Goal: Information Seeking & Learning: Learn about a topic

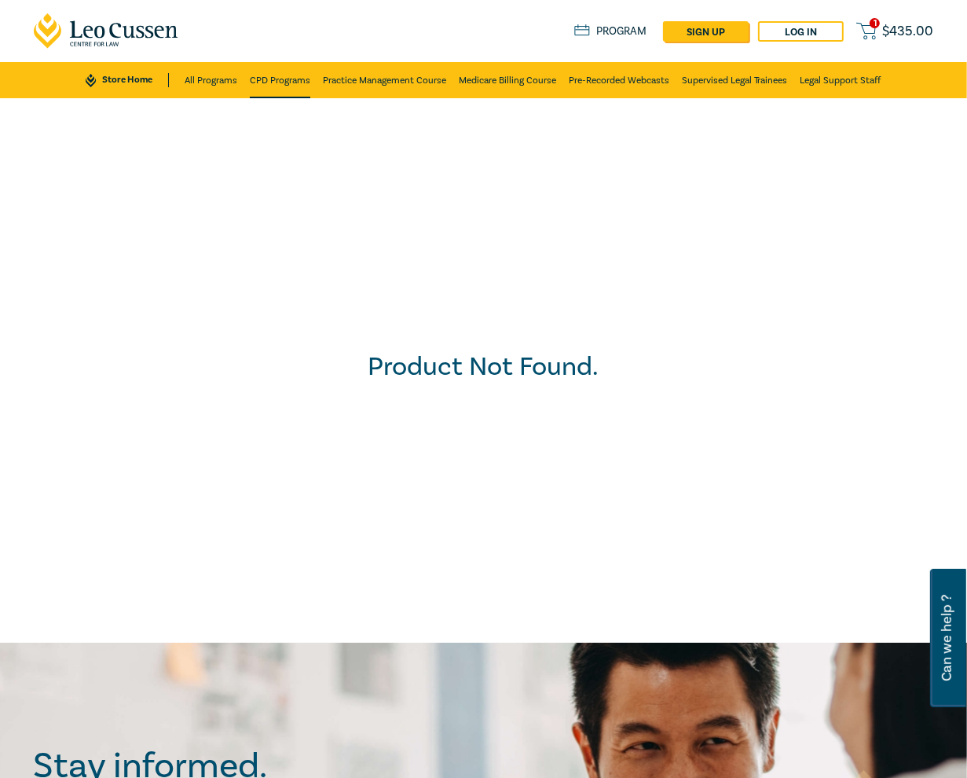
click at [280, 84] on link "CPD Programs" at bounding box center [280, 80] width 60 height 36
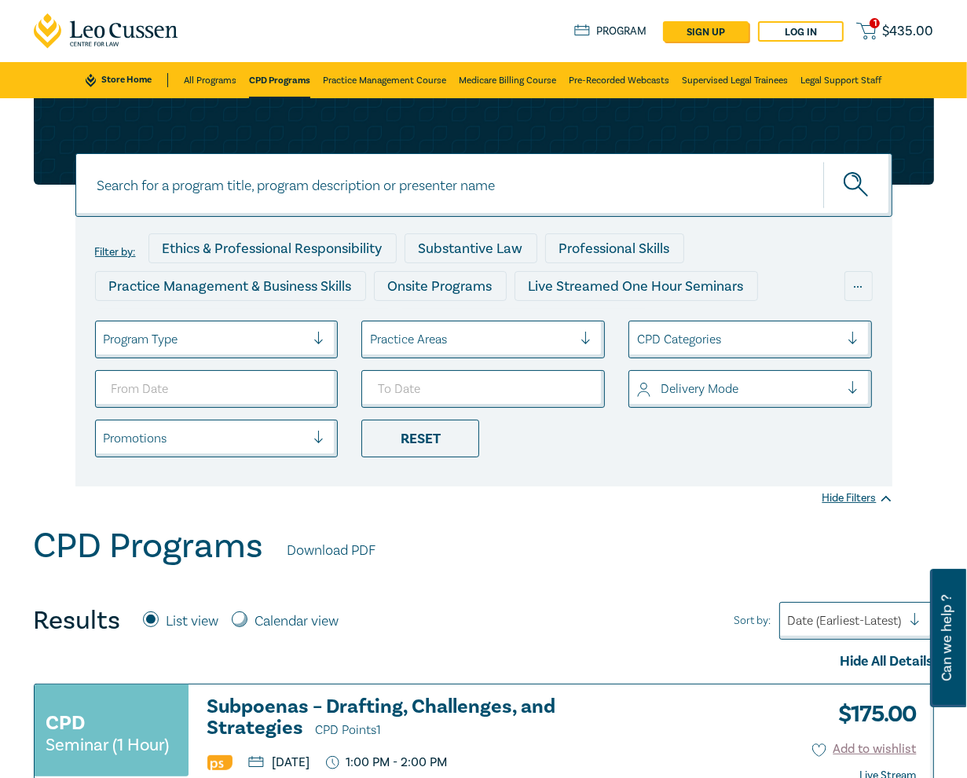
click at [306, 183] on input at bounding box center [483, 185] width 817 height 64
click at [823, 161] on button "submit" at bounding box center [857, 185] width 69 height 48
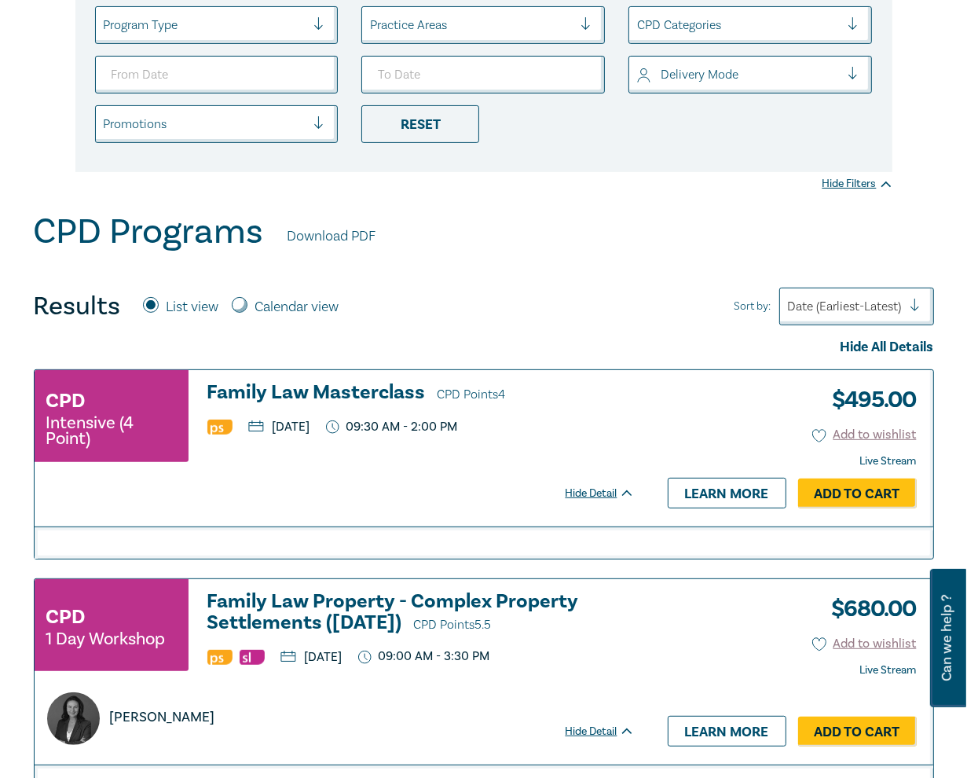
scroll to position [313, 0]
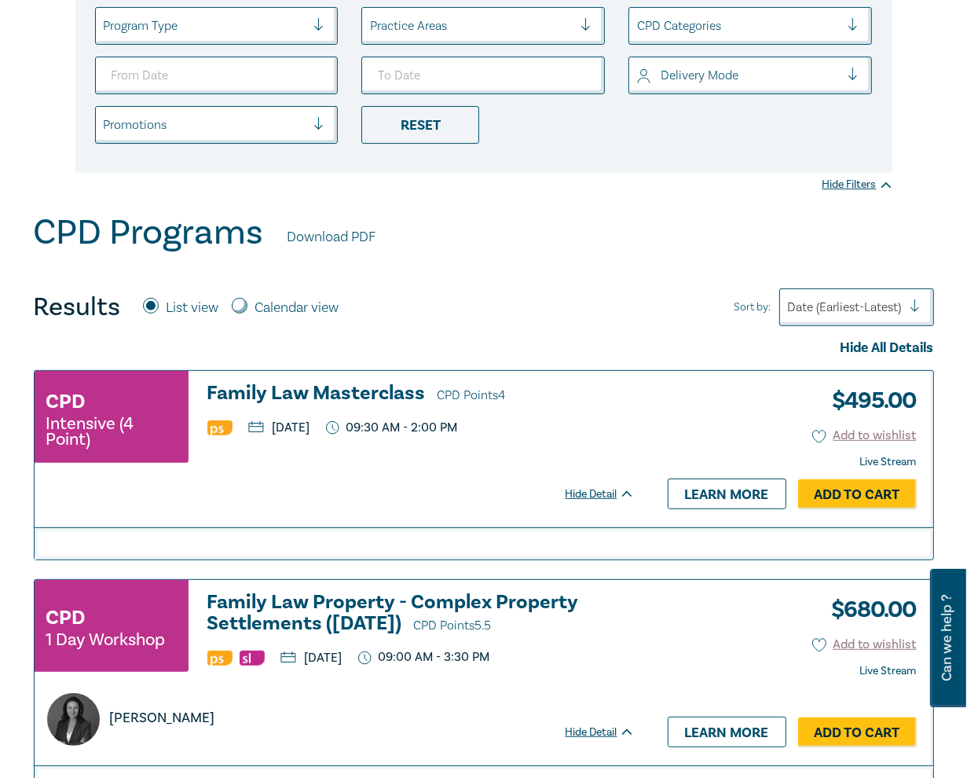
drag, startPoint x: 612, startPoint y: 255, endPoint x: 478, endPoint y: 242, distance: 135.0
click at [599, 255] on div "CPD Programs Download PDF" at bounding box center [484, 236] width 900 height 49
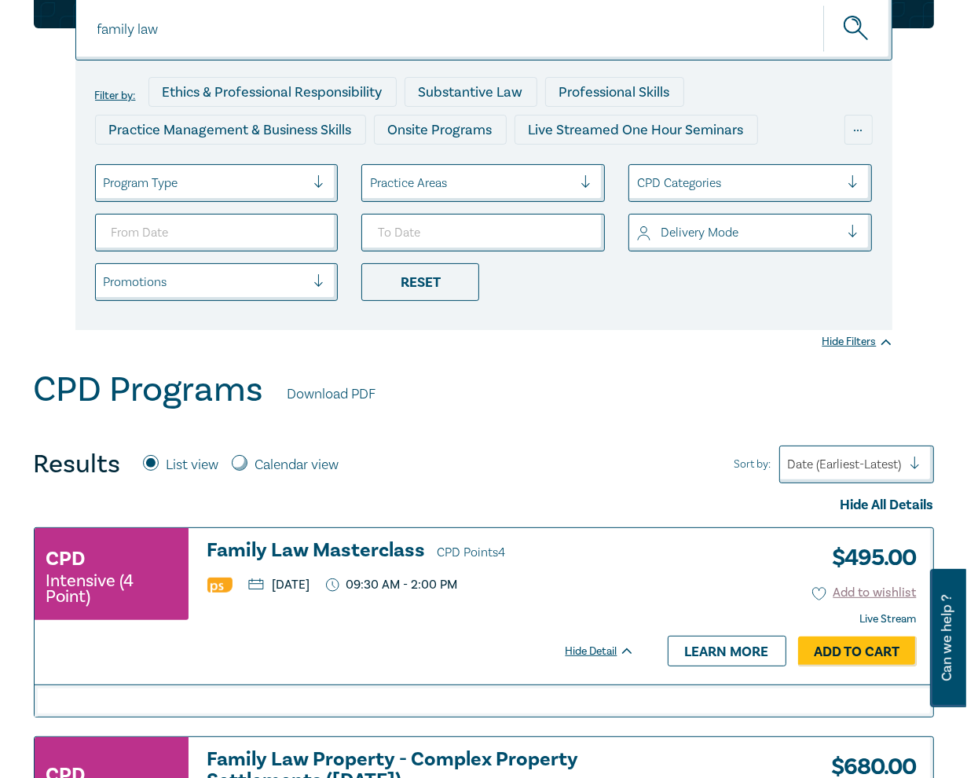
scroll to position [0, 0]
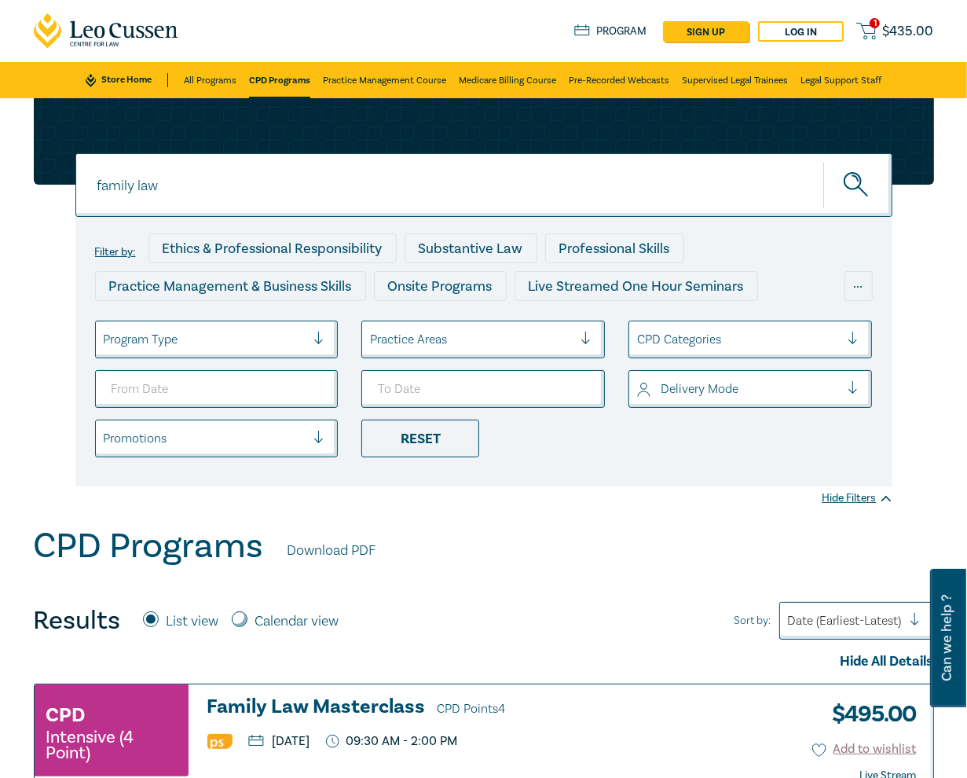
click at [163, 173] on input "family law" at bounding box center [483, 185] width 817 height 64
paste input "Agribusiness and Rural Law Intensive"
type input "Agribusiness and Rural Law Intensive"
click at [823, 161] on button "submit" at bounding box center [857, 185] width 69 height 48
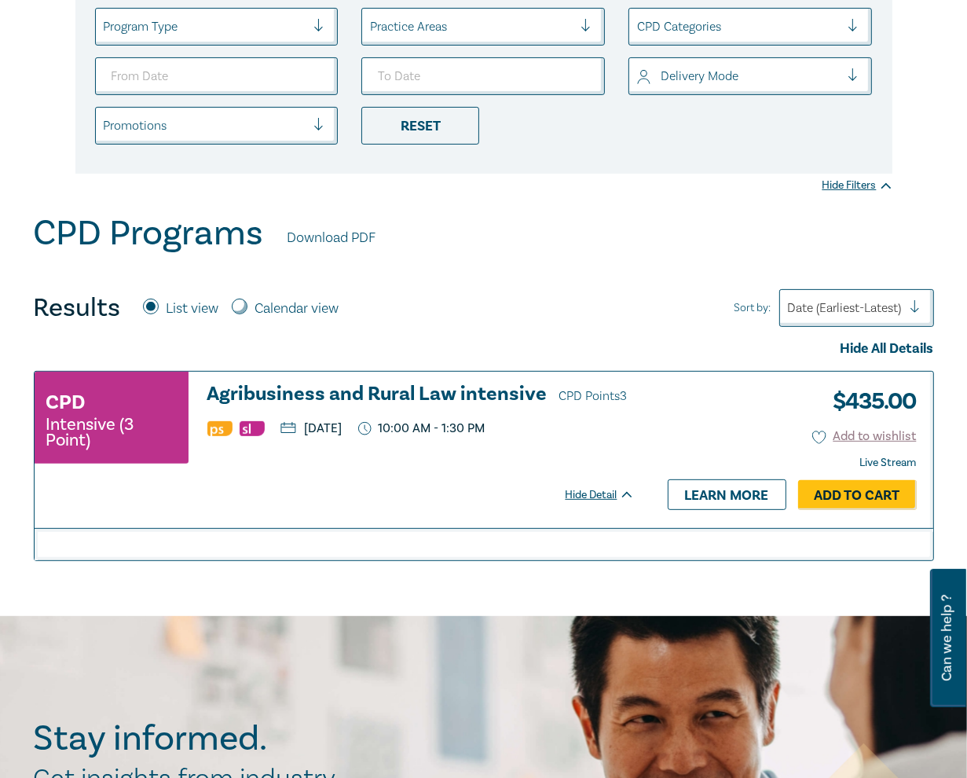
scroll to position [313, 0]
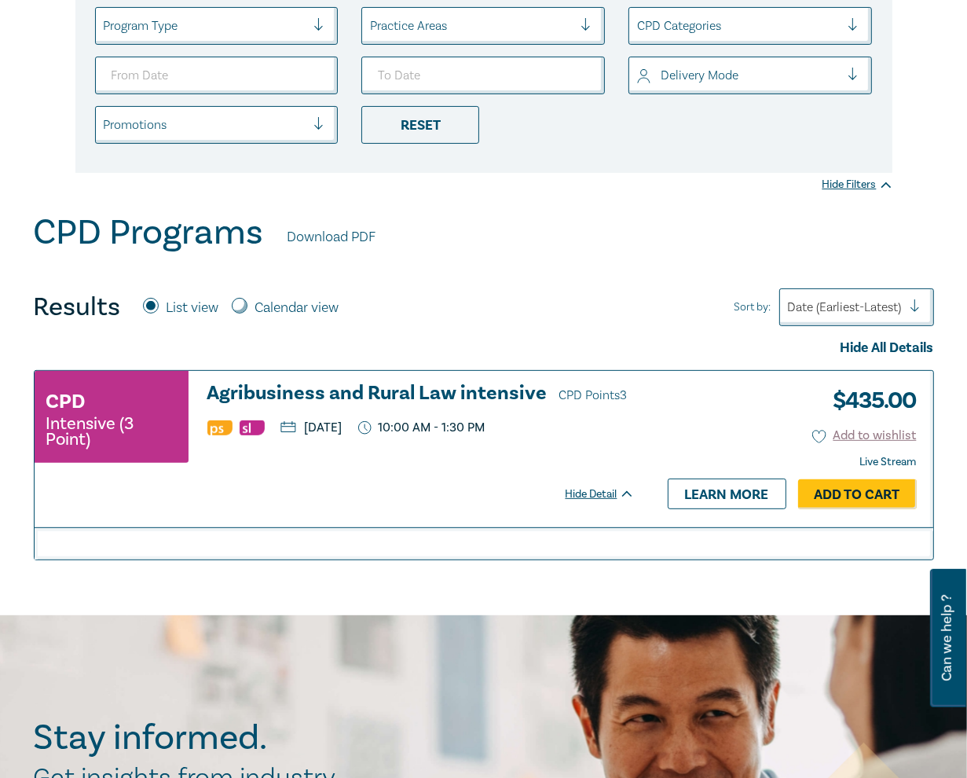
click at [458, 391] on h3 "Agribusiness and Rural Law intensive CPD Points 3" at bounding box center [420, 394] width 427 height 24
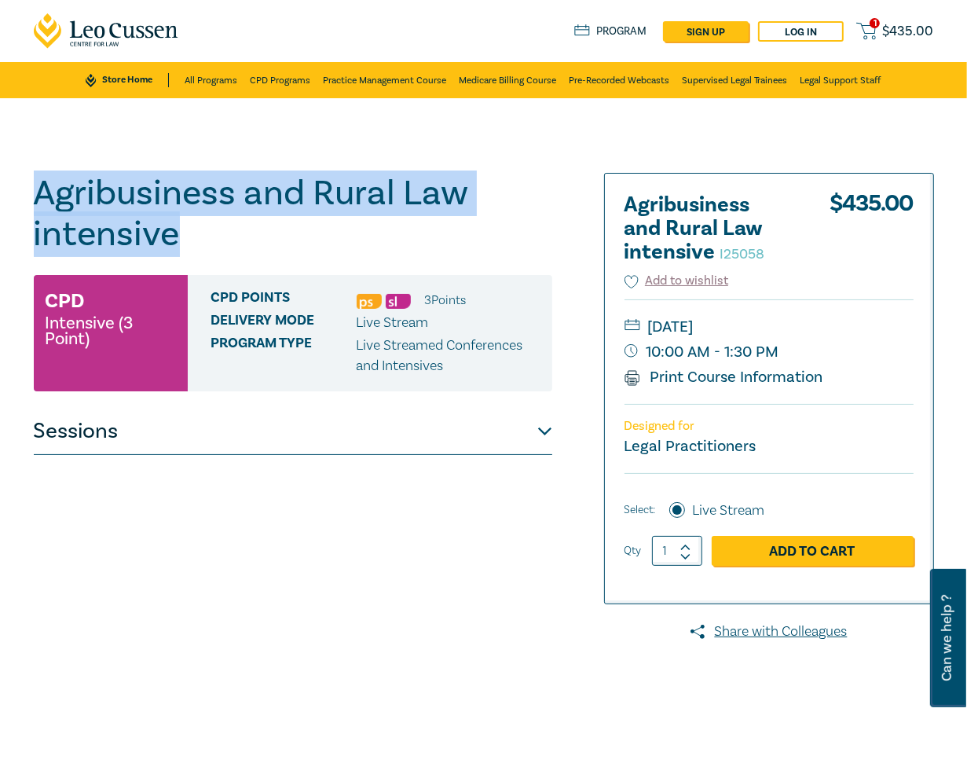
drag, startPoint x: 182, startPoint y: 244, endPoint x: 31, endPoint y: 204, distance: 156.0
click at [31, 204] on div "Agribusiness and Rural Law intensive I25058 CPD Intensive (3 Point) CPD Points …" at bounding box center [330, 565] width 613 height 785
copy h1 "Agribusiness and Rural Law intensive"
drag, startPoint x: 163, startPoint y: 203, endPoint x: 175, endPoint y: 216, distance: 17.8
click at [163, 203] on h1 "Agribusiness and Rural Law intensive I25058" at bounding box center [293, 214] width 518 height 82
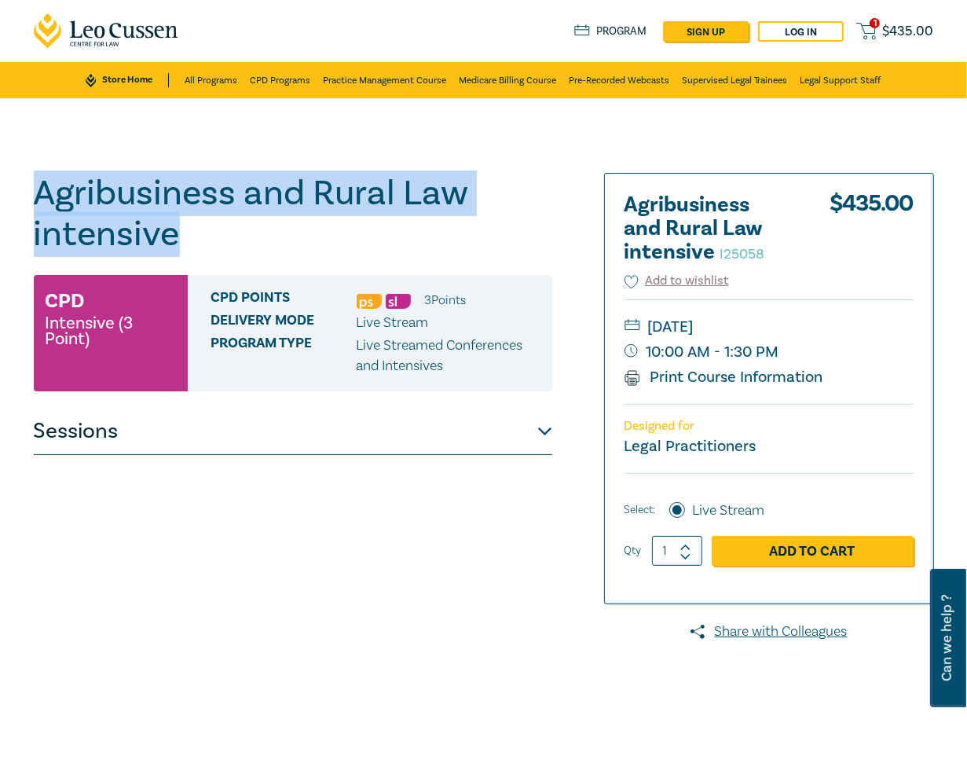
drag, startPoint x: 179, startPoint y: 235, endPoint x: 28, endPoint y: 188, distance: 157.8
click at [28, 188] on div "Agribusiness and Rural Law intensive I25058 CPD Intensive (3 Point) CPD Points …" at bounding box center [330, 565] width 613 height 785
copy h1 "Agribusiness and Rural Law intensive"
drag, startPoint x: 789, startPoint y: 358, endPoint x: 736, endPoint y: 333, distance: 59.0
click at [736, 333] on div "Wednesday, 26 November 2025 10:00 AM - 1:30 PM Print Course Information" at bounding box center [768, 351] width 289 height 104
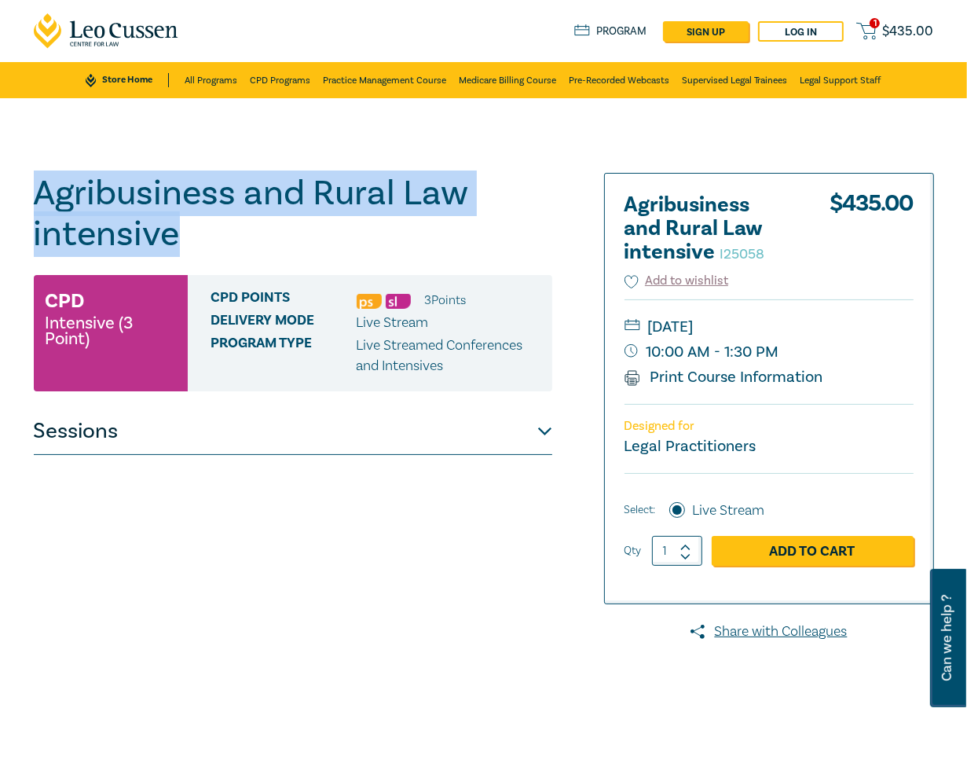
copy div "26 November 2025 10:00 AM - 1:30 PM"
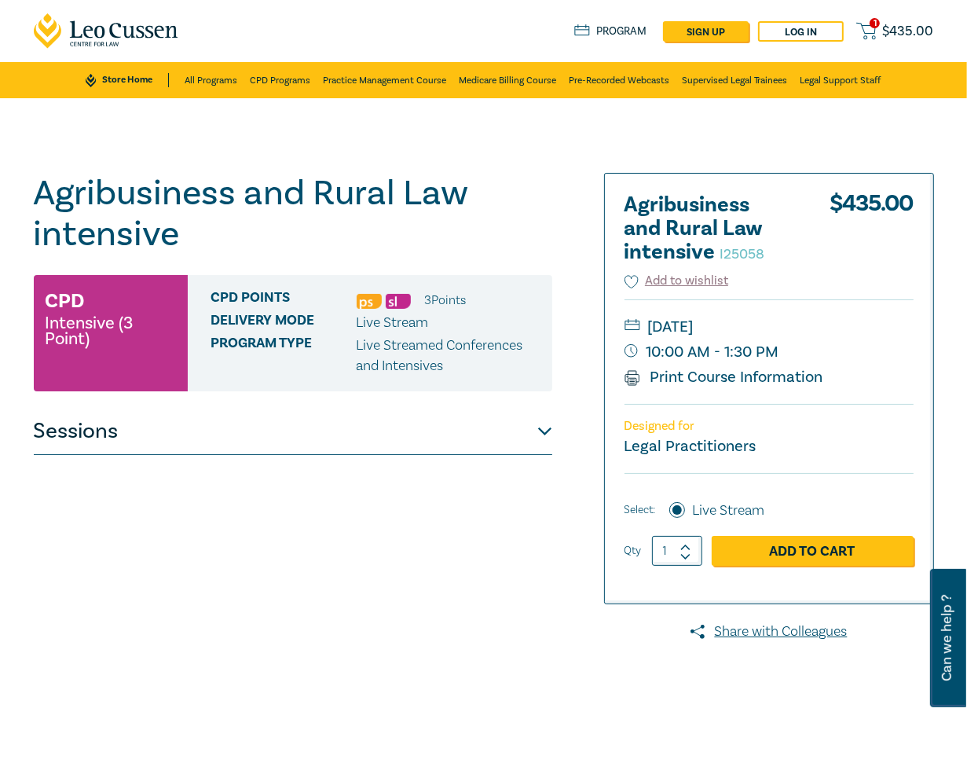
drag, startPoint x: 561, startPoint y: 125, endPoint x: 613, endPoint y: 141, distance: 55.1
click at [561, 125] on div "Agribusiness and Rural Law intensive I25058 CPD Intensive (3 Point) CPD Points …" at bounding box center [483, 565] width 967 height 935
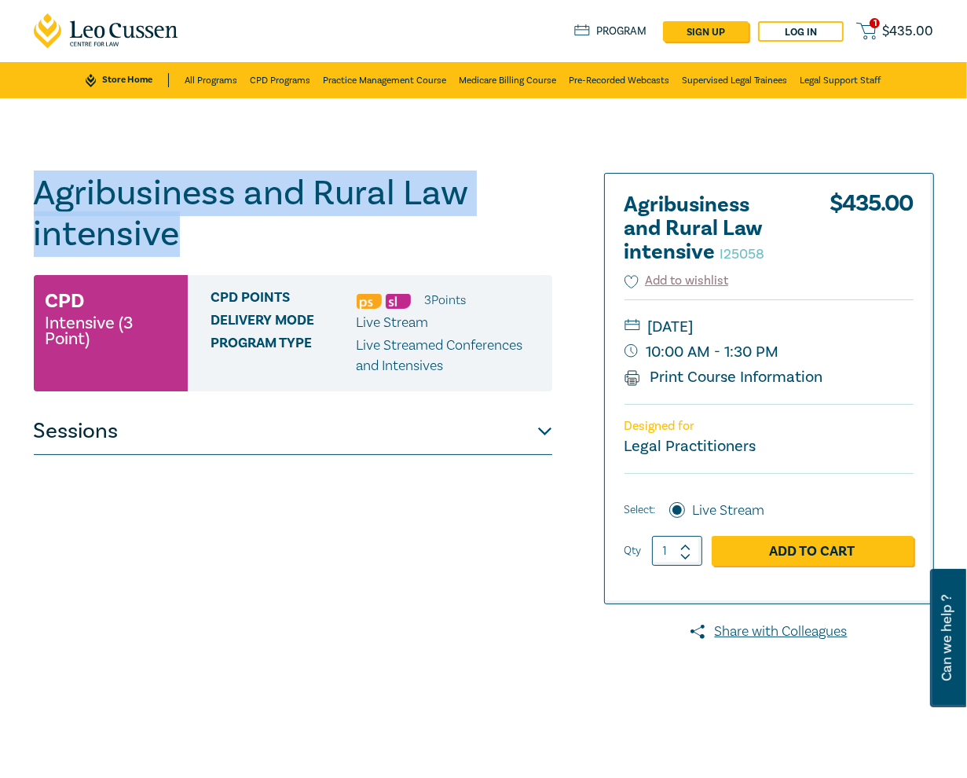
drag, startPoint x: 177, startPoint y: 235, endPoint x: -4, endPoint y: 175, distance: 190.2
copy h1 "Agribusiness and Rural Law intensive"
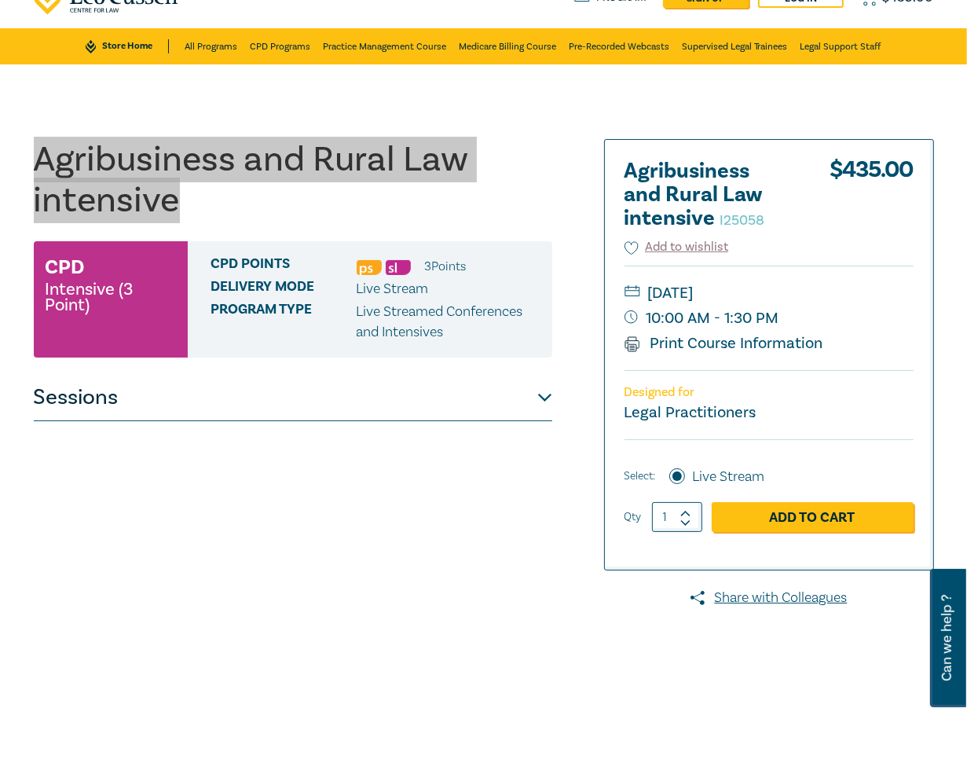
scroll to position [35, 0]
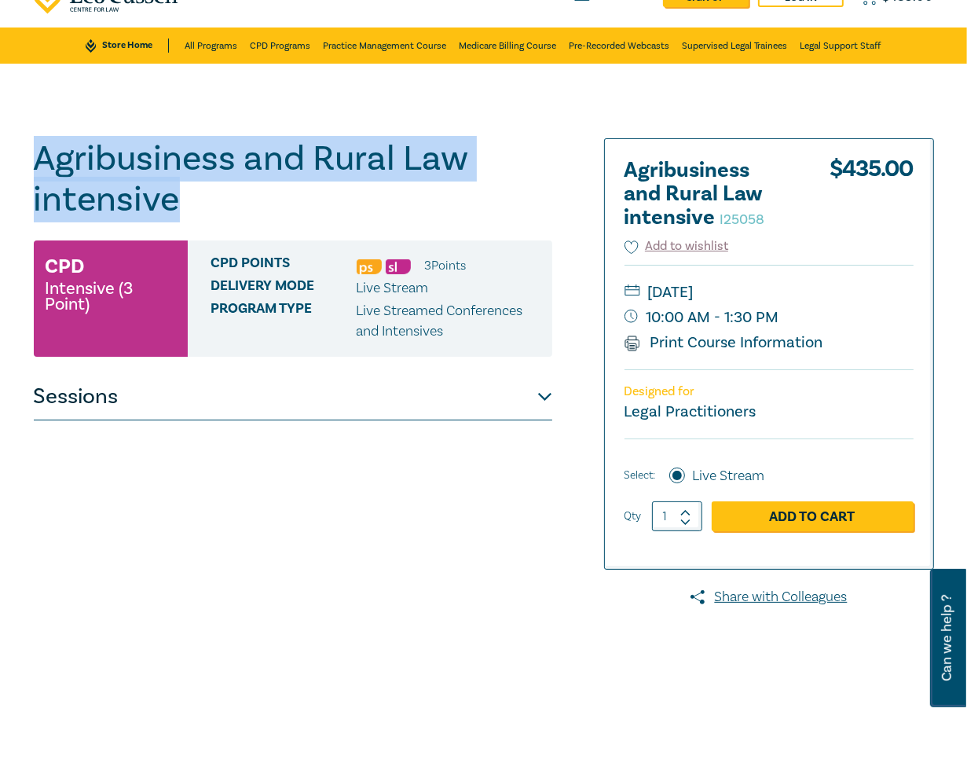
click at [521, 401] on button "Sessions" at bounding box center [293, 396] width 518 height 47
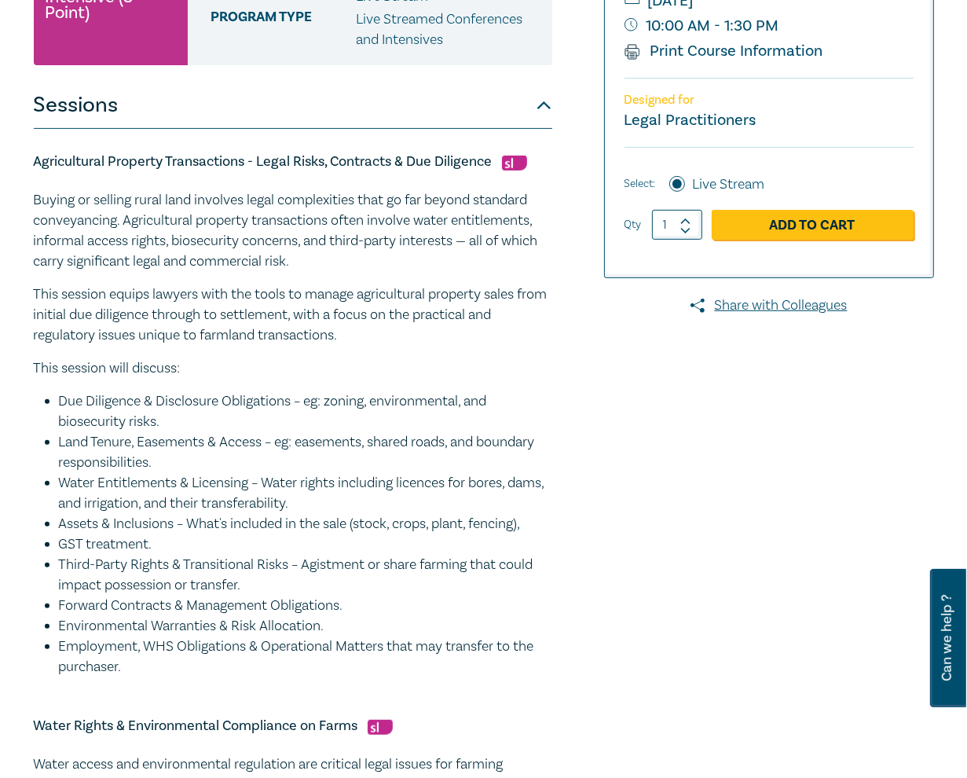
scroll to position [327, 0]
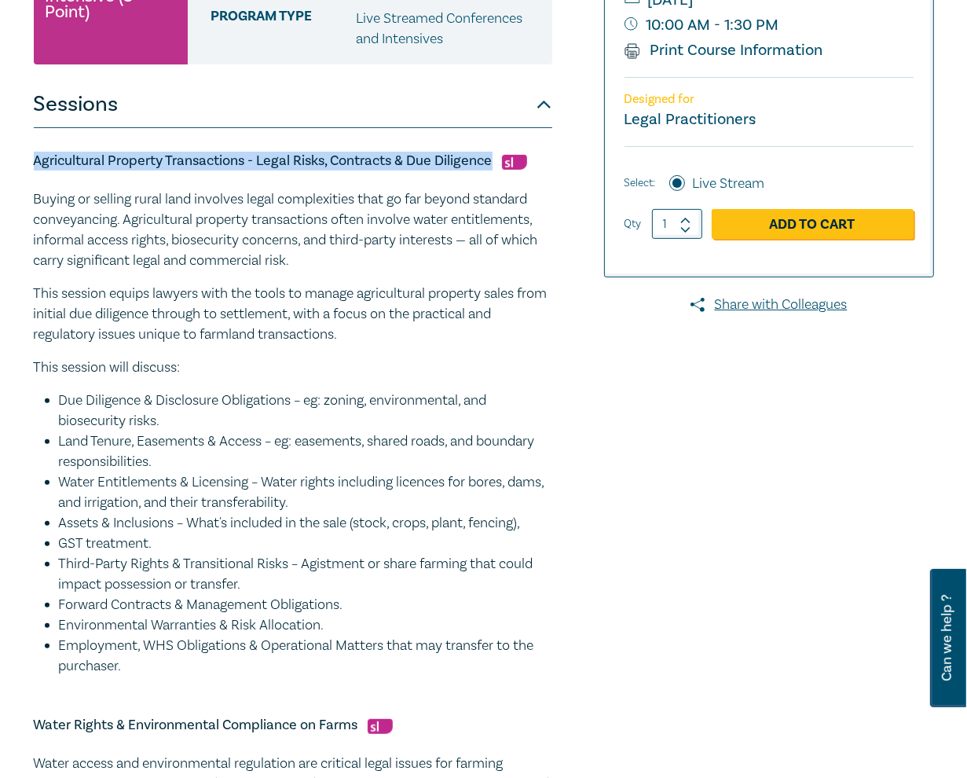
drag, startPoint x: 493, startPoint y: 163, endPoint x: 36, endPoint y: 163, distance: 457.1
click at [36, 163] on h5 "Agricultural Property Transactions - Legal Risks, Contracts & Due Diligence" at bounding box center [293, 161] width 518 height 19
copy h5 "Agricultural Property Transactions - Legal Risks, Contracts & Due Diligence"
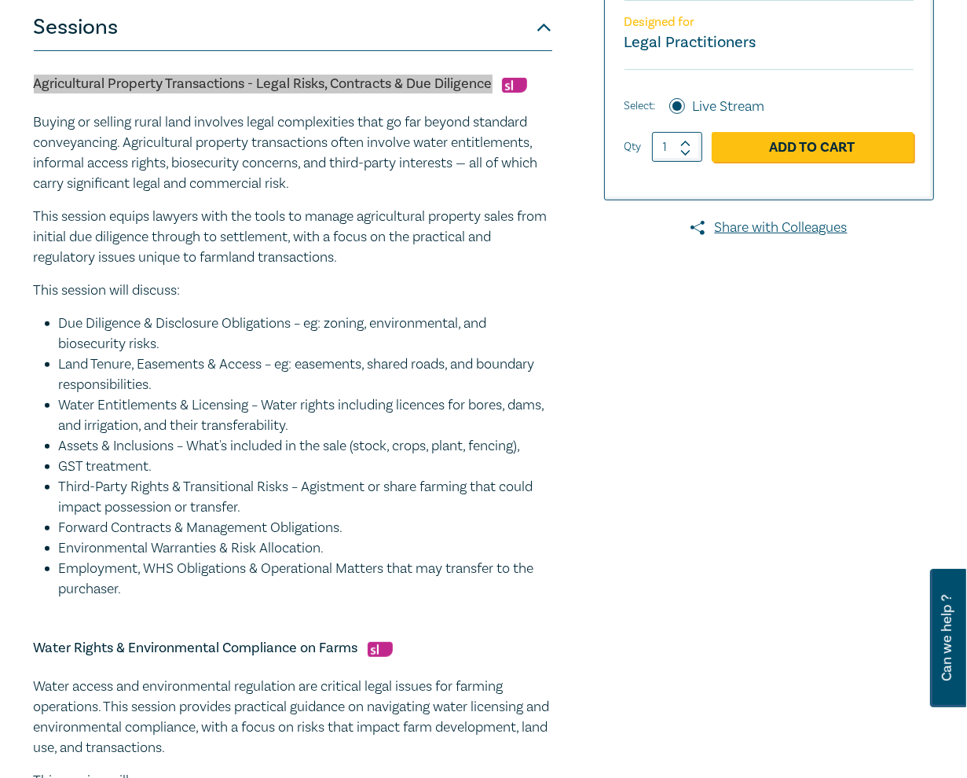
scroll to position [404, 0]
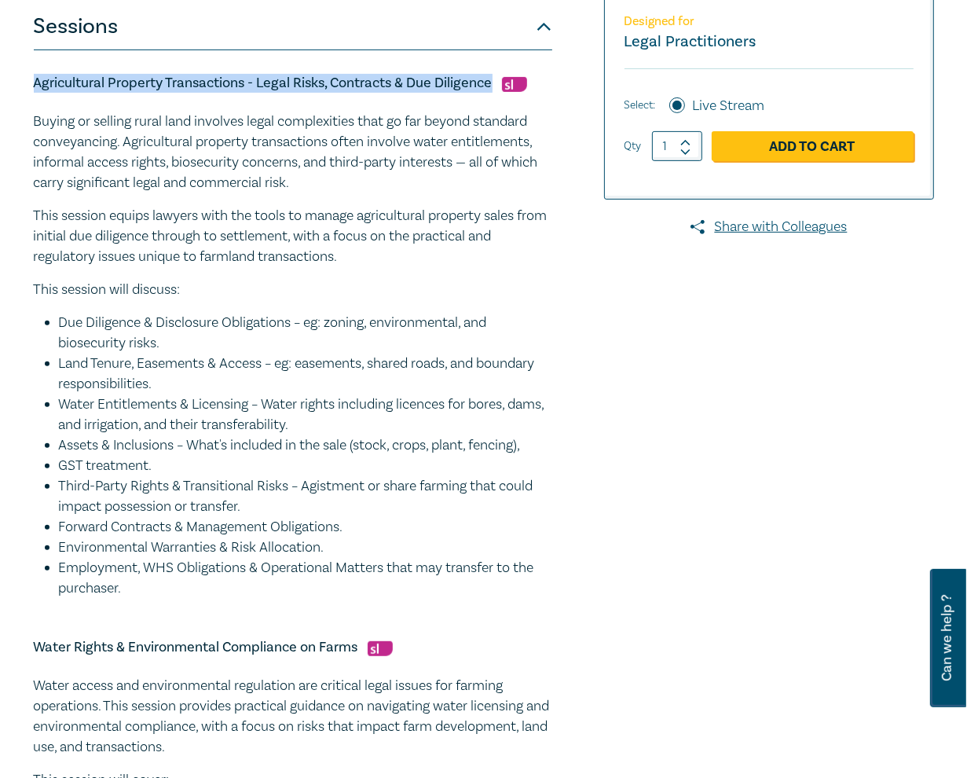
drag, startPoint x: 129, startPoint y: 591, endPoint x: 3, endPoint y: 101, distance: 505.2
copy div "Buying or selling rural land involves legal complexities that go far beyond sta…"
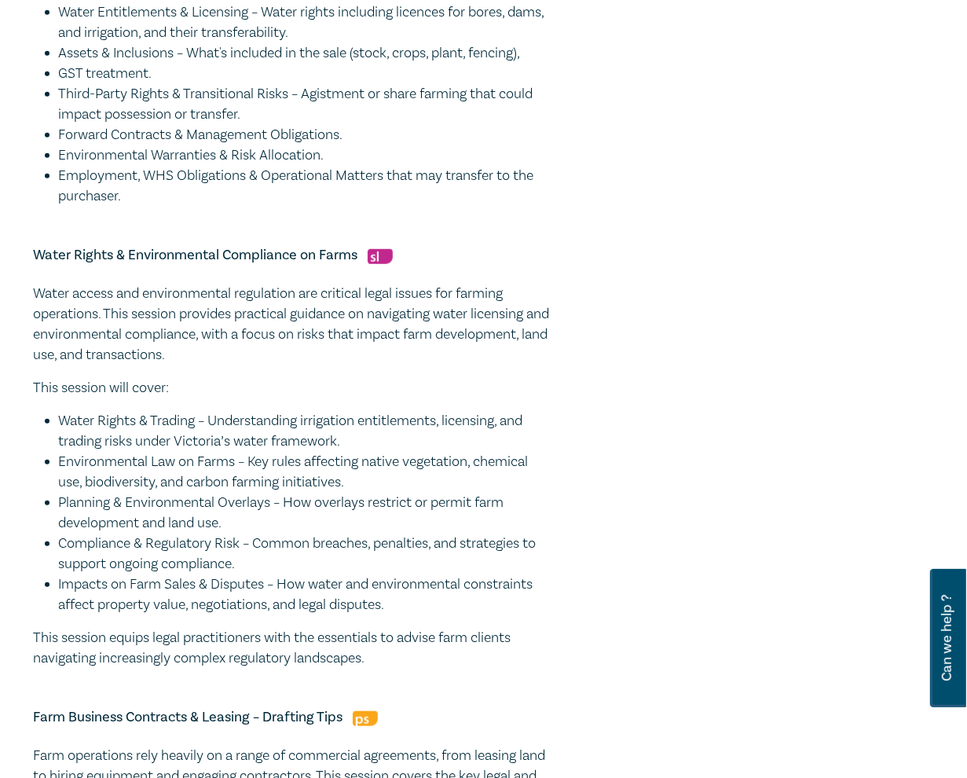
scroll to position [798, 0]
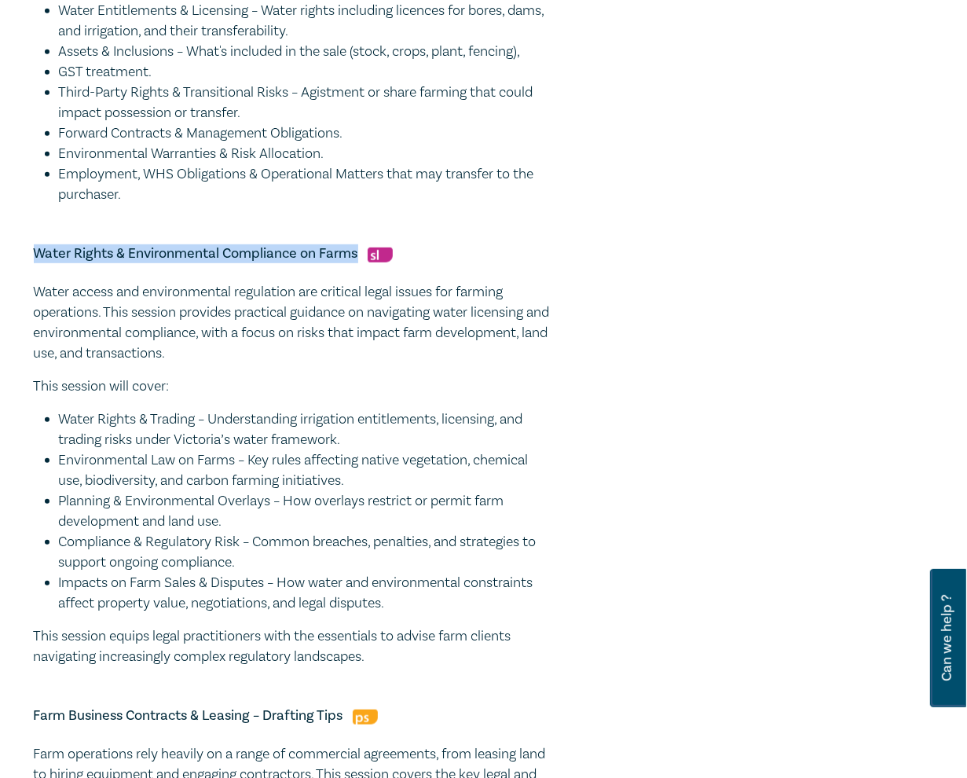
drag, startPoint x: 280, startPoint y: 254, endPoint x: 18, endPoint y: 254, distance: 261.5
click at [18, 254] on div "Agribusiness and Rural Law intensive I25058 CPD Intensive (3 Point) CPD Points …" at bounding box center [483, 459] width 967 height 2319
copy h5 "Water Rights & Environmental Compliance on Farms"
drag, startPoint x: 383, startPoint y: 659, endPoint x: 15, endPoint y: 288, distance: 522.6
click at [15, 288] on div "Agribusiness and Rural Law intensive I25058 CPD Intensive (3 Point) CPD Points …" at bounding box center [483, 459] width 967 height 2319
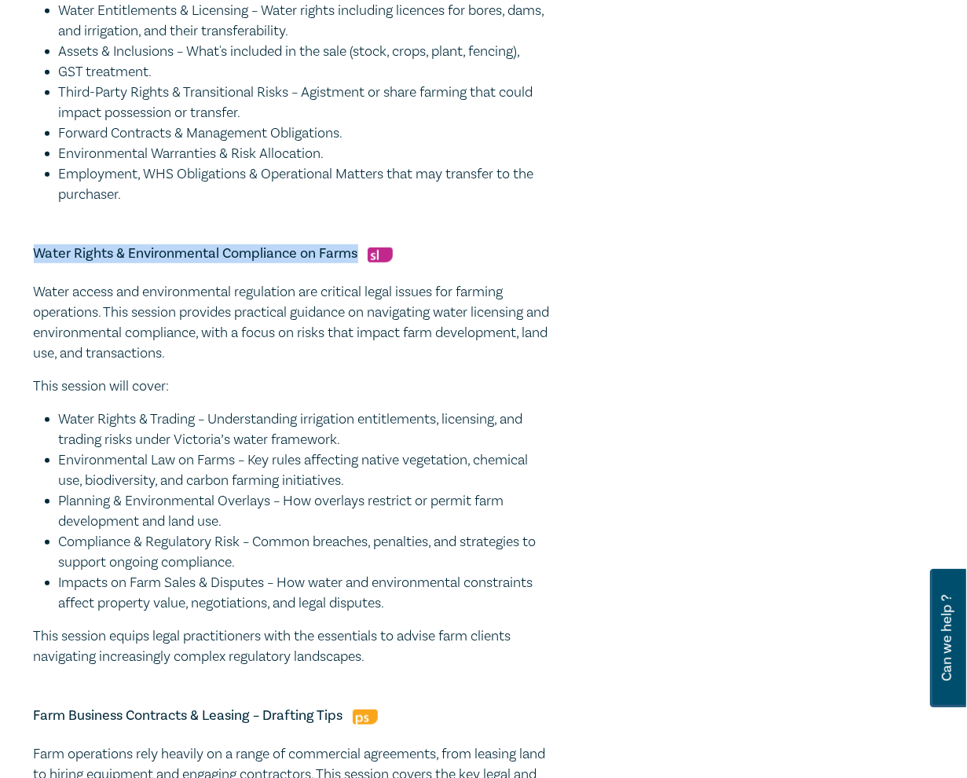
copy div "Water access and environmental regulation are critical legal issues for farming…"
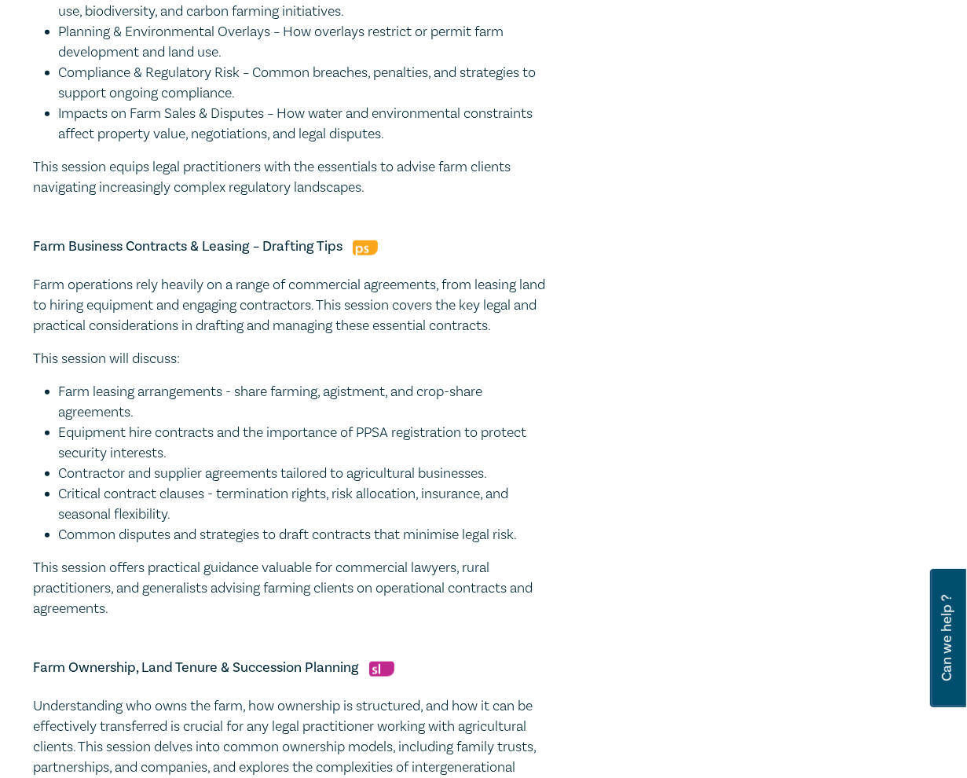
scroll to position [1268, 0]
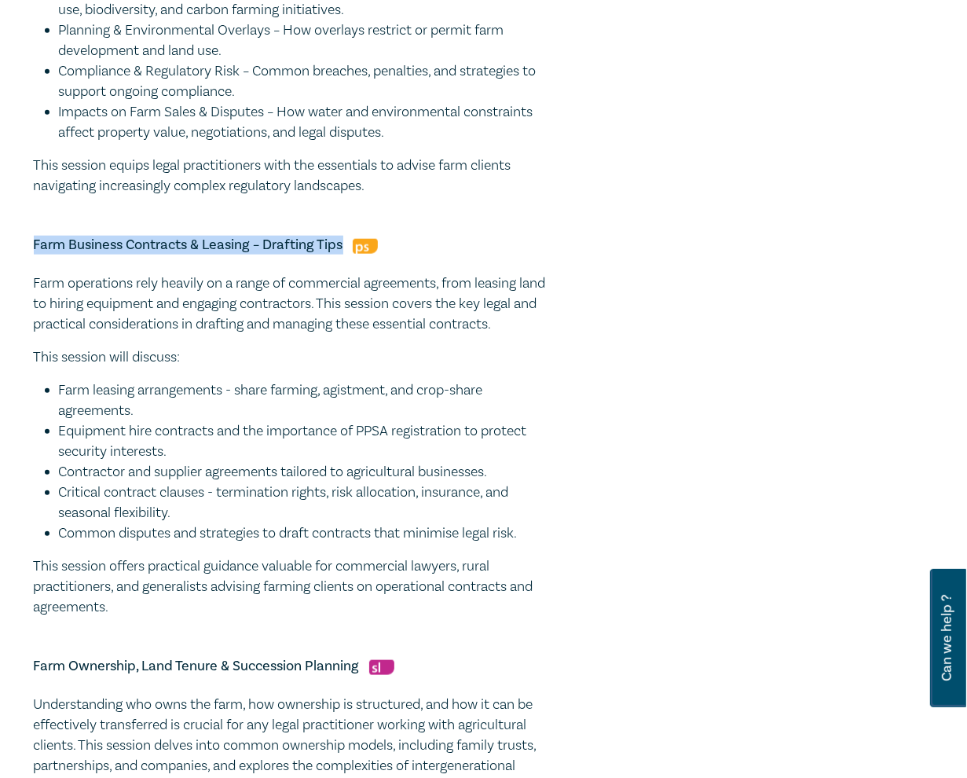
drag, startPoint x: 346, startPoint y: 244, endPoint x: 2, endPoint y: 232, distance: 343.4
copy h5 "Farm Business Contracts & Leasing – Drafting Tips"
drag, startPoint x: 100, startPoint y: 590, endPoint x: 17, endPoint y: 288, distance: 312.7
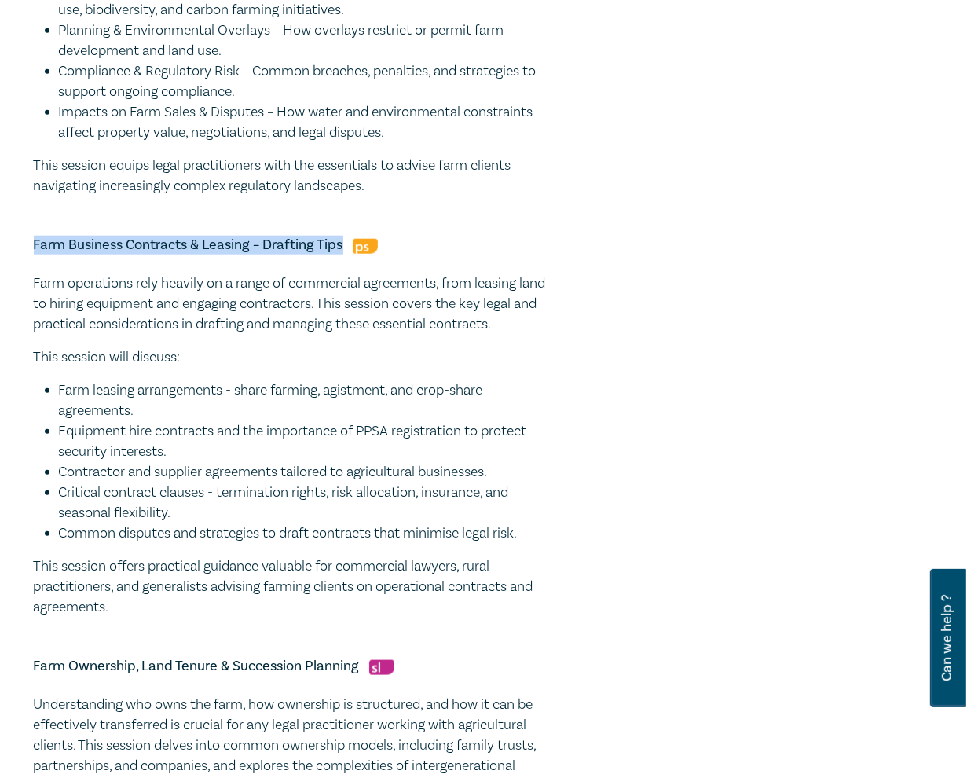
copy div "Farm operations rely heavily on a range of commercial agreements, from leasing …"
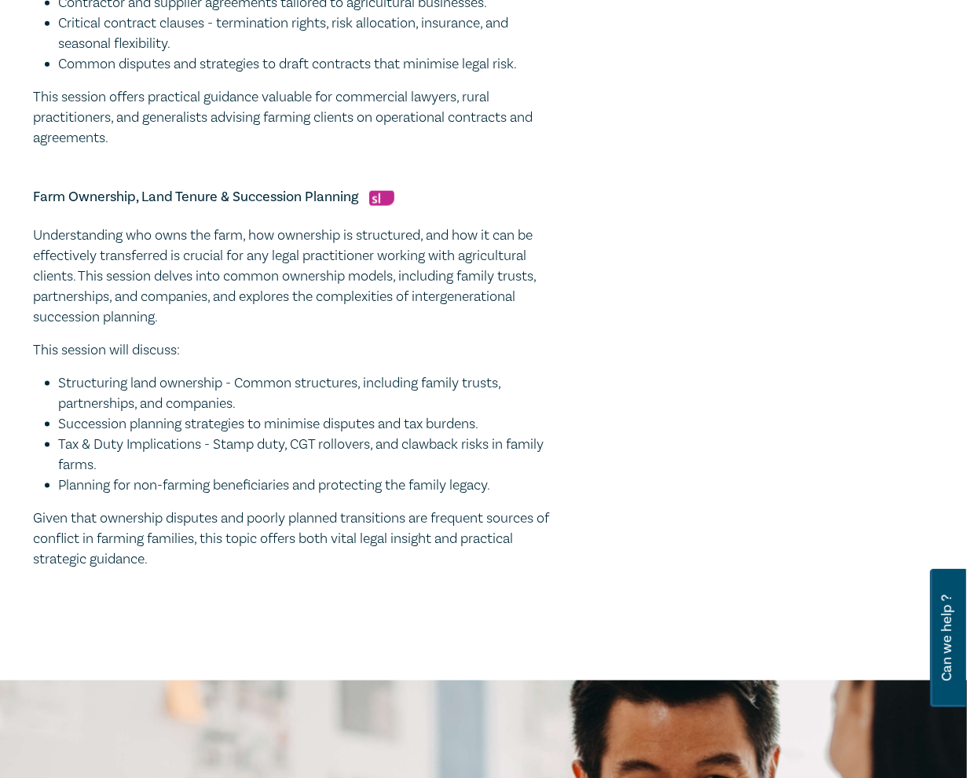
scroll to position [1738, 0]
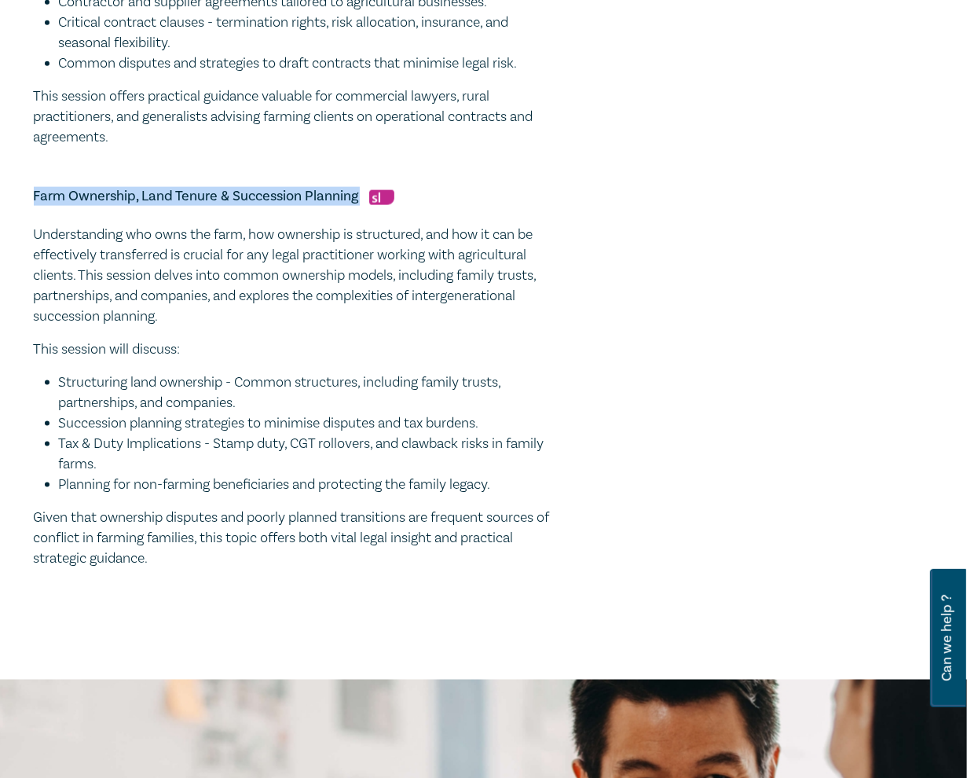
drag, startPoint x: 359, startPoint y: 196, endPoint x: 19, endPoint y: 194, distance: 340.1
drag, startPoint x: 180, startPoint y: 553, endPoint x: 17, endPoint y: 233, distance: 358.6
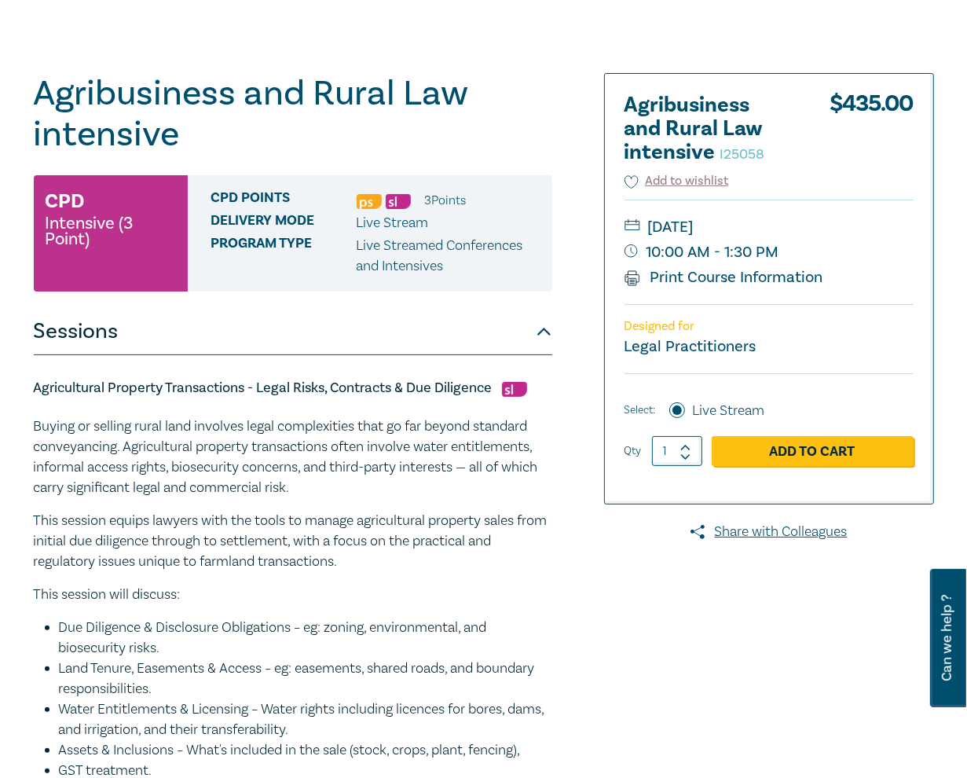
scroll to position [0, 0]
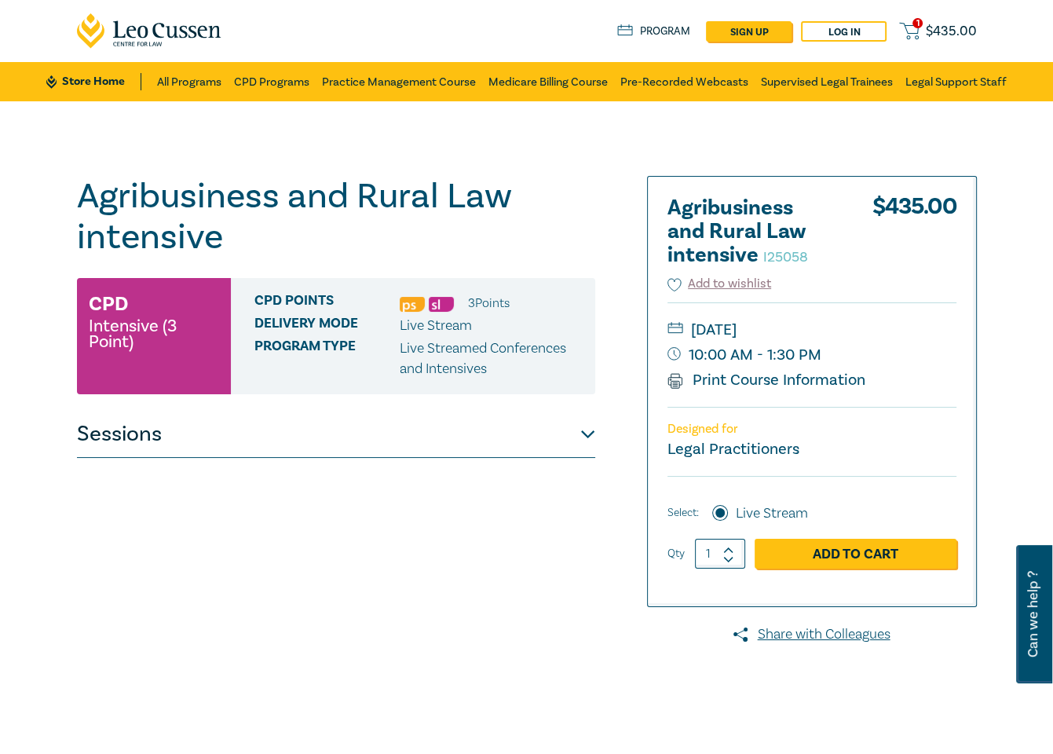
click at [459, 437] on button "Sessions" at bounding box center [336, 434] width 518 height 47
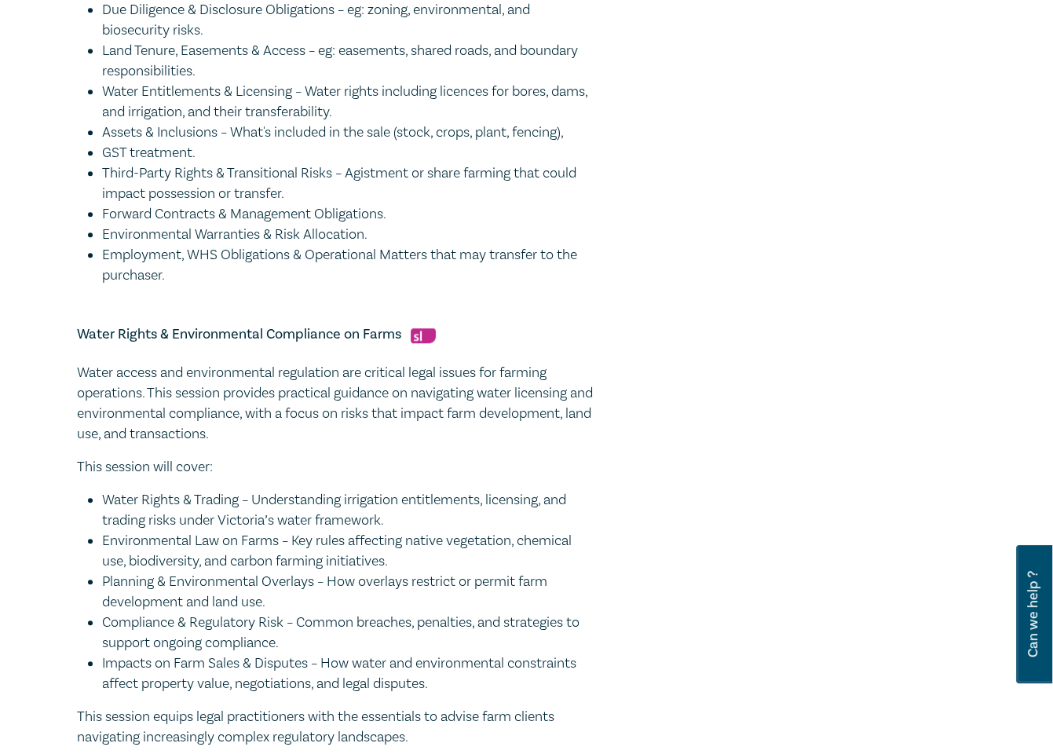
scroll to position [826, 0]
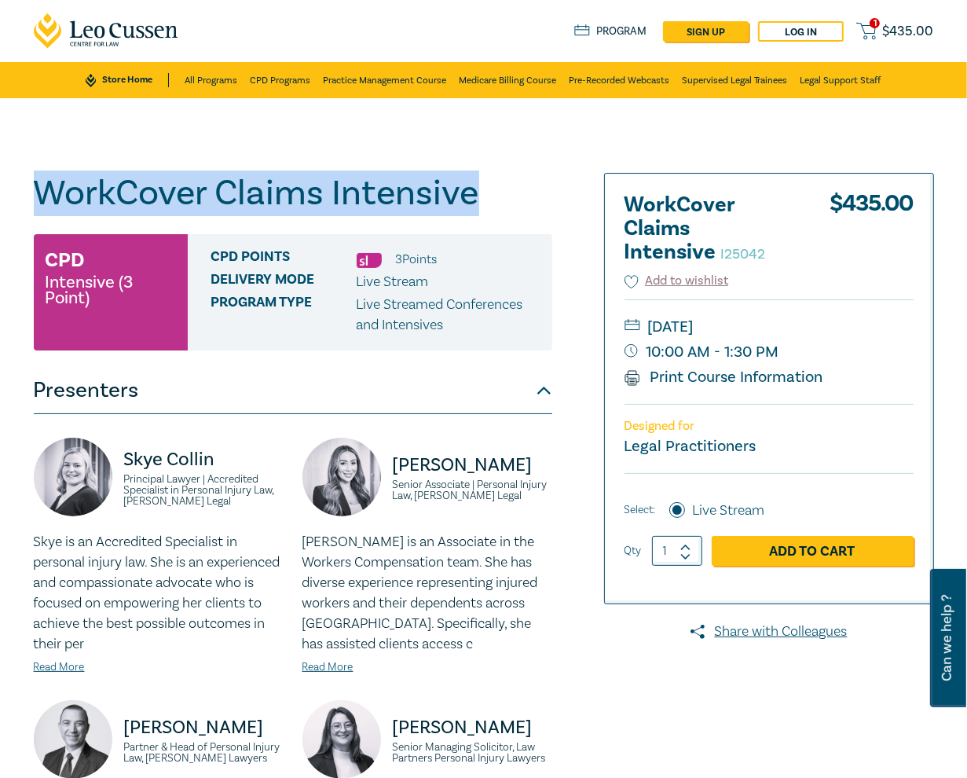
drag, startPoint x: 478, startPoint y: 194, endPoint x: 6, endPoint y: 195, distance: 471.2
click at [6, 195] on div "WorkCover Claims Intensive I25042 CPD Intensive (3 Point) CPD Points 3 Point s …" at bounding box center [483, 613] width 967 height 1031
copy h1 "WorkCover Claims Intensive"
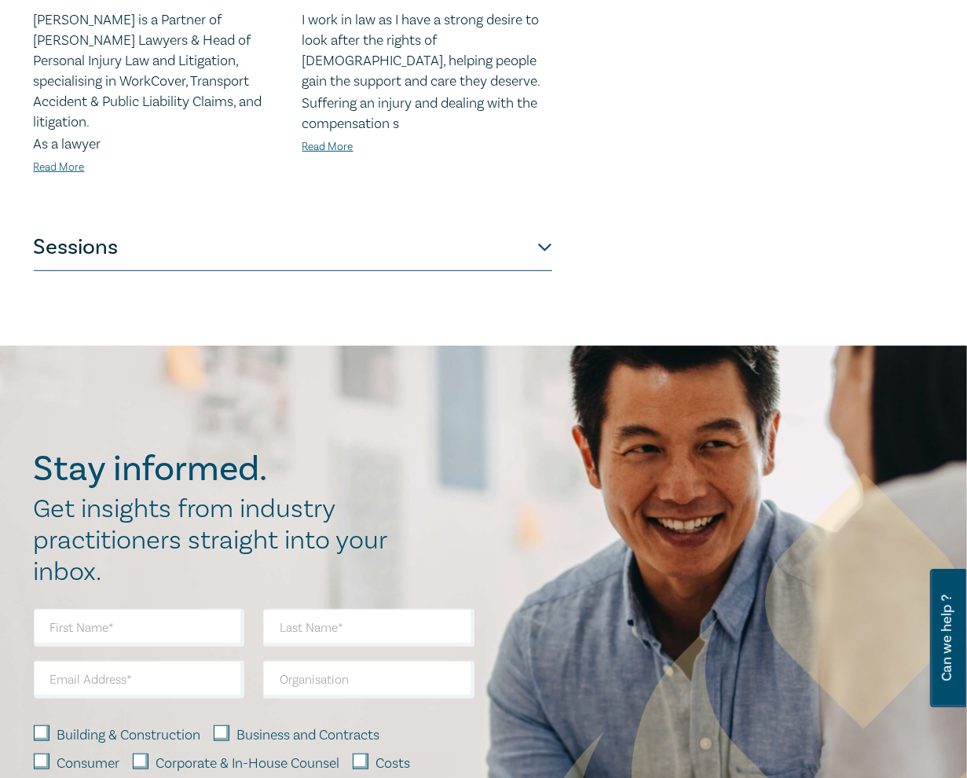
scroll to position [785, 0]
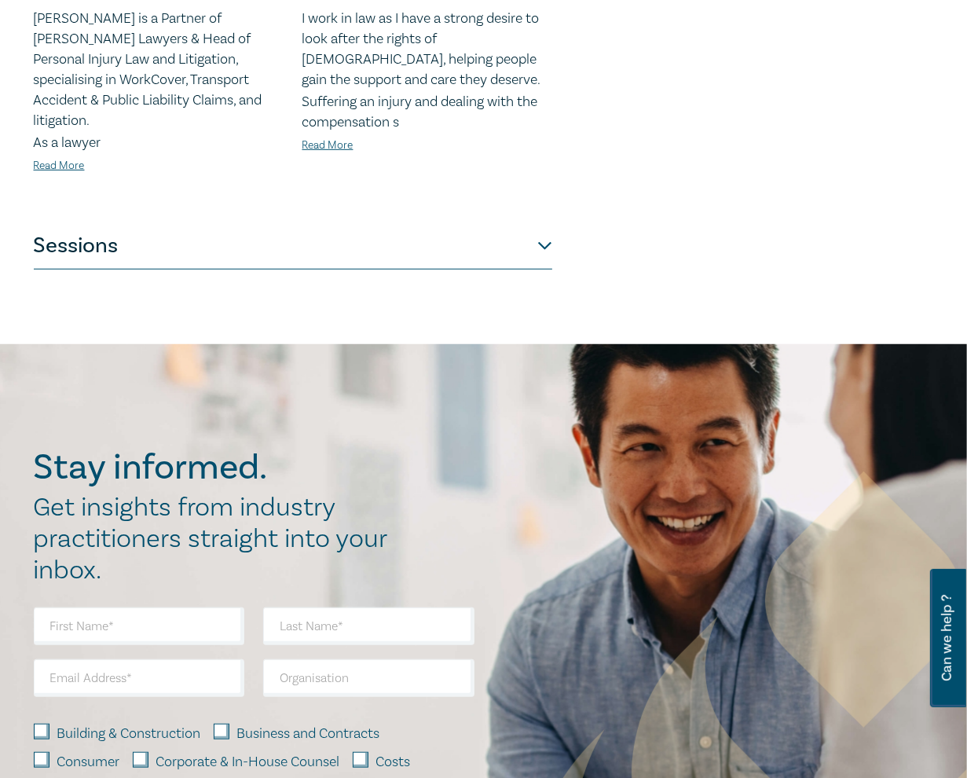
click at [473, 225] on button "Sessions" at bounding box center [293, 245] width 518 height 47
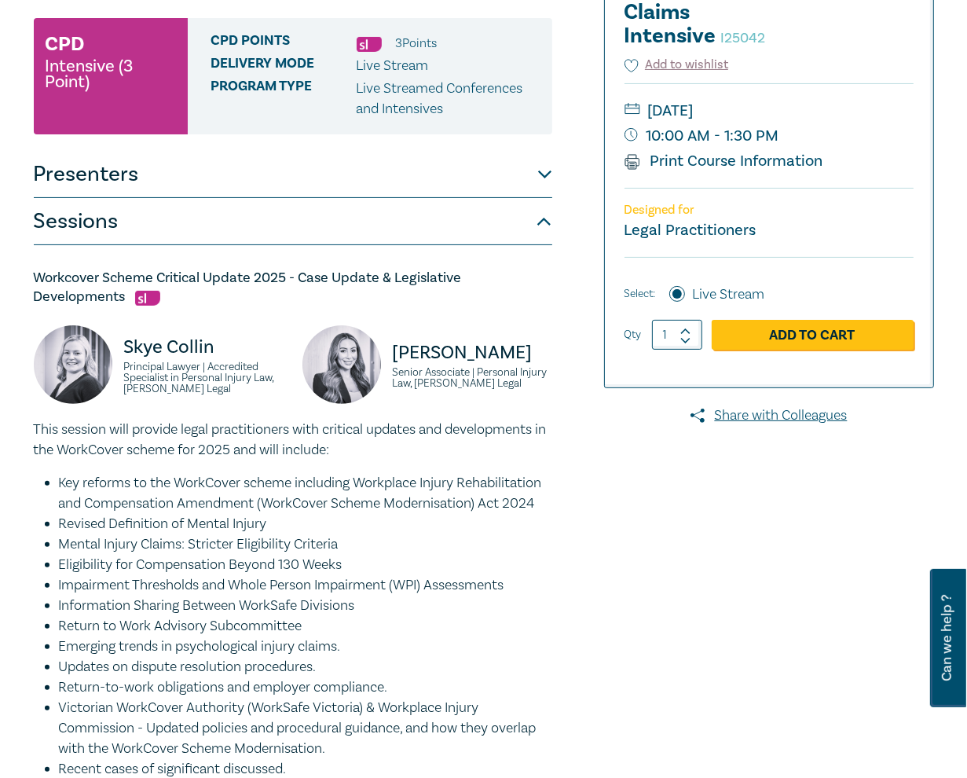
scroll to position [0, 0]
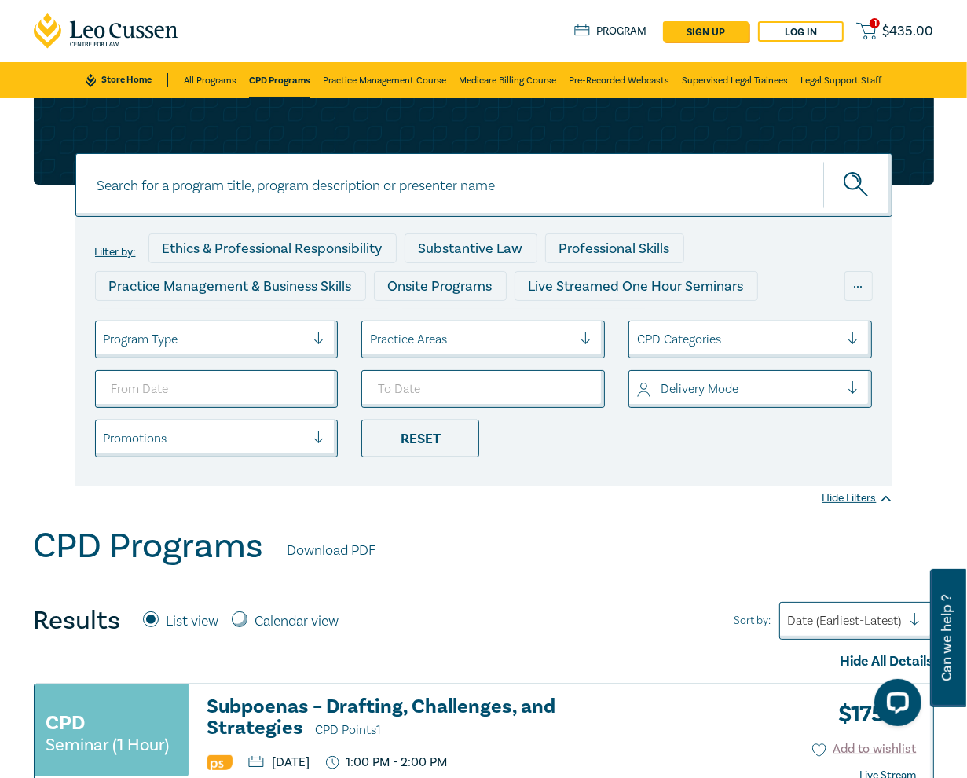
scroll to position [314, 0]
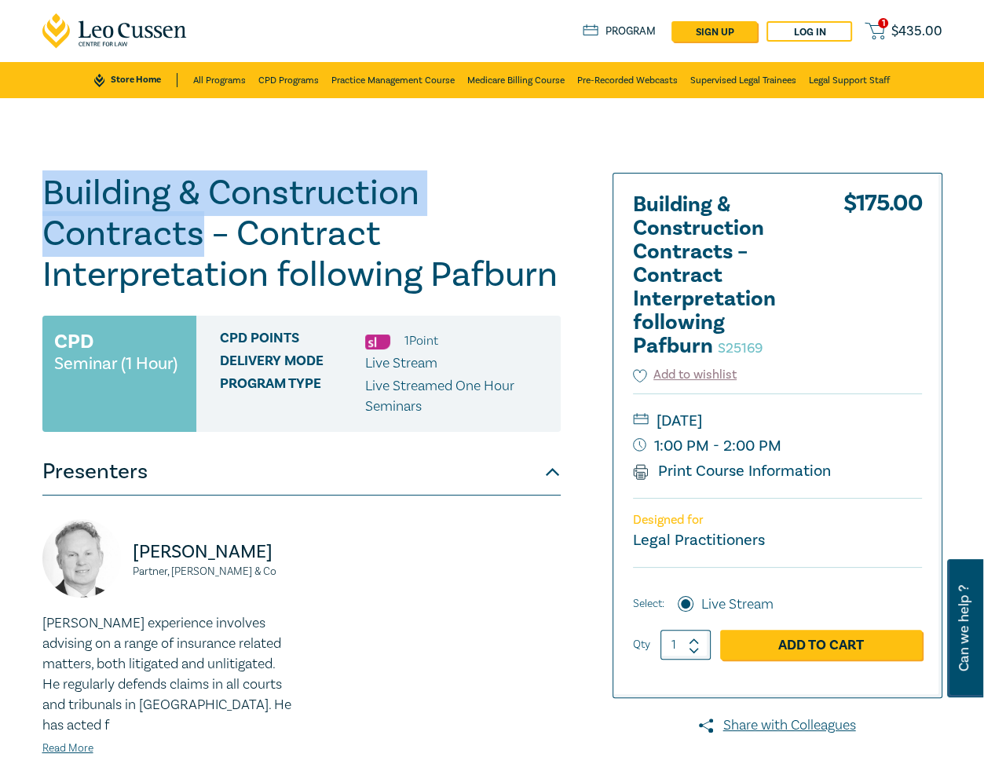
drag, startPoint x: 199, startPoint y: 239, endPoint x: 36, endPoint y: 182, distance: 172.1
click at [36, 182] on div "Building & Construction Contracts – Contract Interpretation following Pafburn S…" at bounding box center [339, 565] width 613 height 785
copy h1 "Building & Construction Contracts"
